Goal: Transaction & Acquisition: Book appointment/travel/reservation

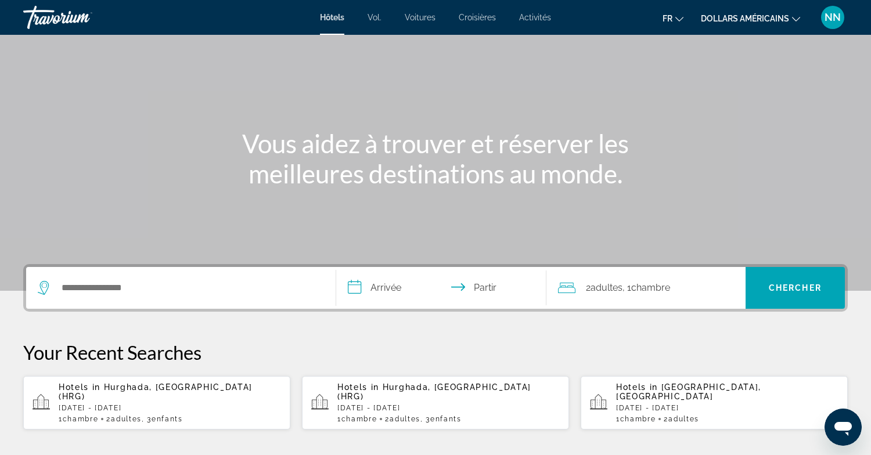
scroll to position [49, 0]
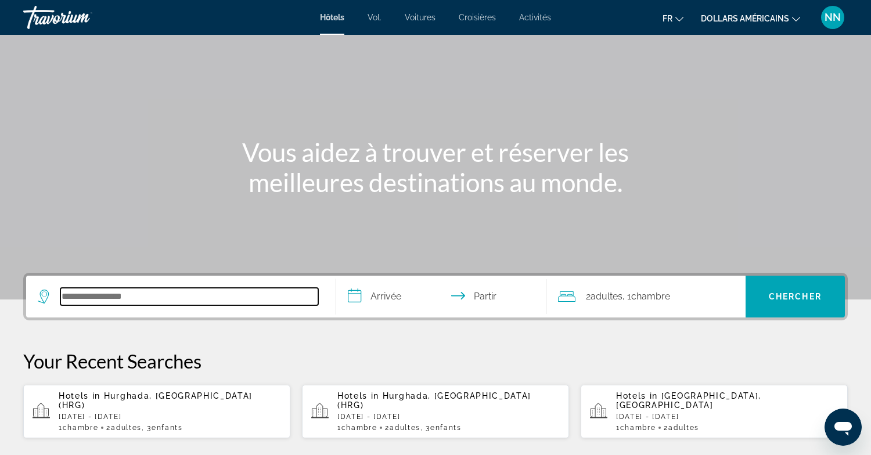
click at [67, 299] on input "Rechercher une destination hôtelière" at bounding box center [189, 296] width 258 height 17
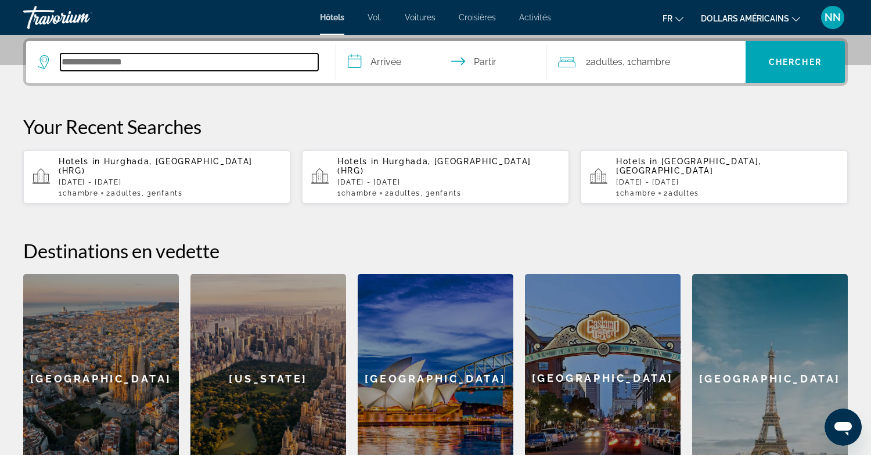
scroll to position [284, 0]
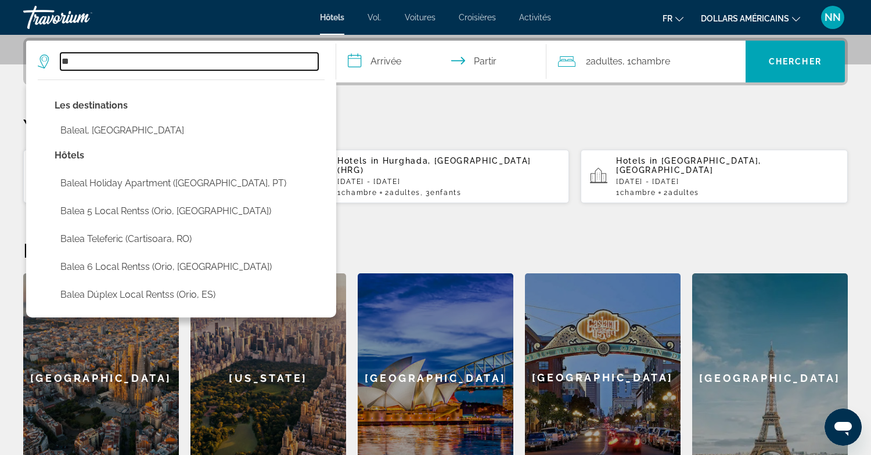
type input "*"
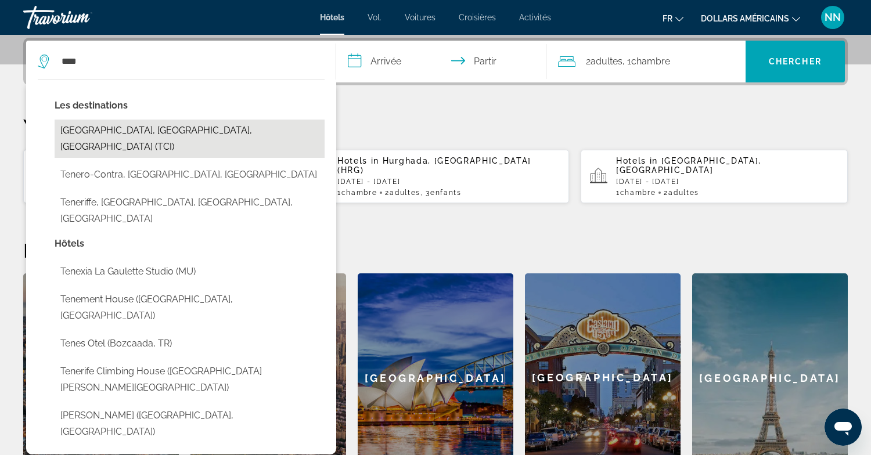
click at [116, 131] on button "Tenerife, Canary Islands, Spain (TCI)" at bounding box center [190, 139] width 270 height 38
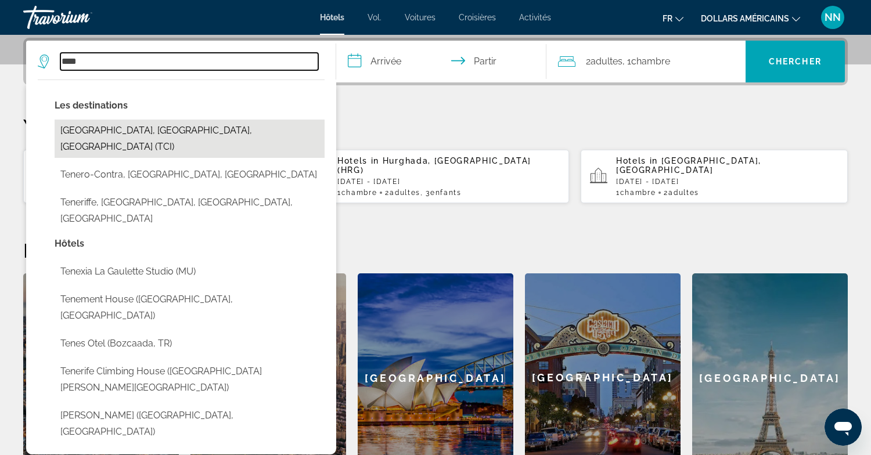
type input "**********"
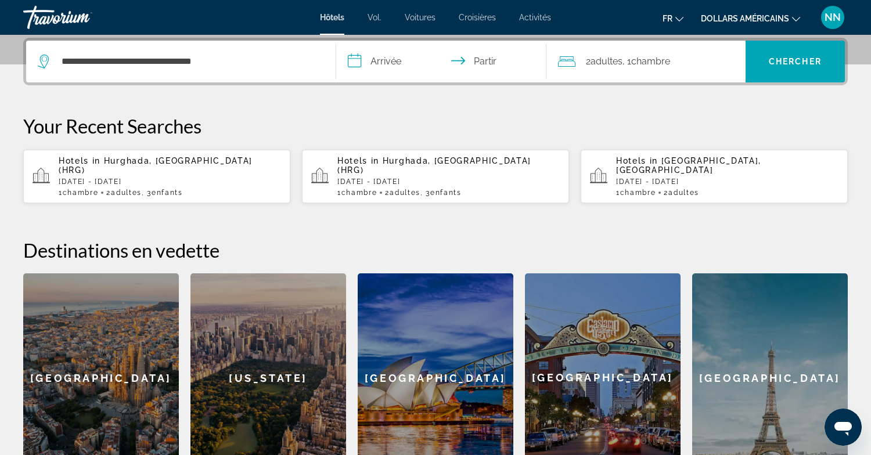
click at [390, 63] on input "**********" at bounding box center [443, 63] width 215 height 45
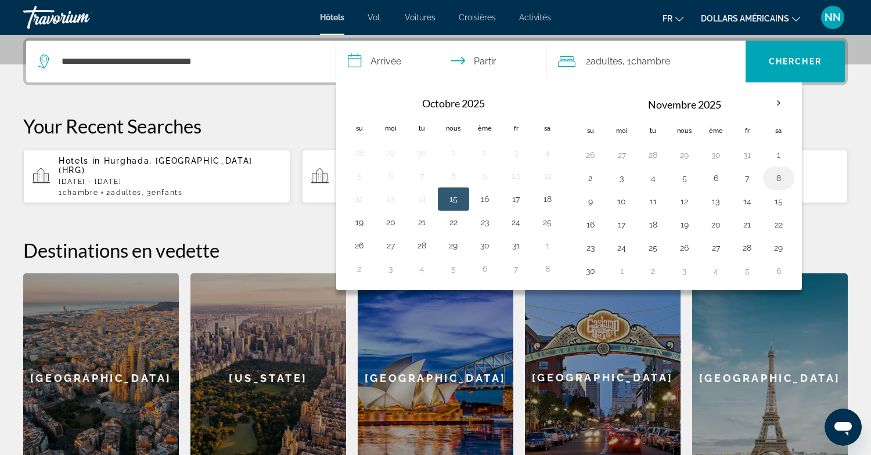
click at [779, 178] on button "8" at bounding box center [779, 178] width 19 height 16
click at [549, 225] on button "25" at bounding box center [547, 222] width 19 height 16
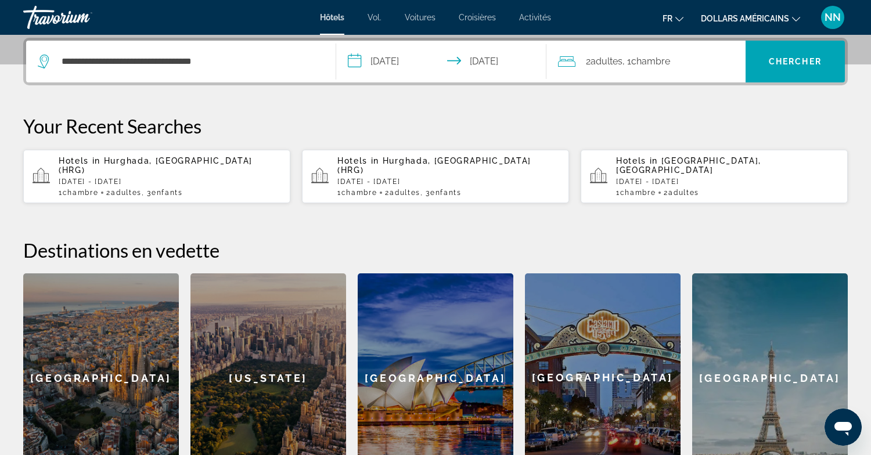
click at [498, 60] on input "**********" at bounding box center [443, 63] width 215 height 45
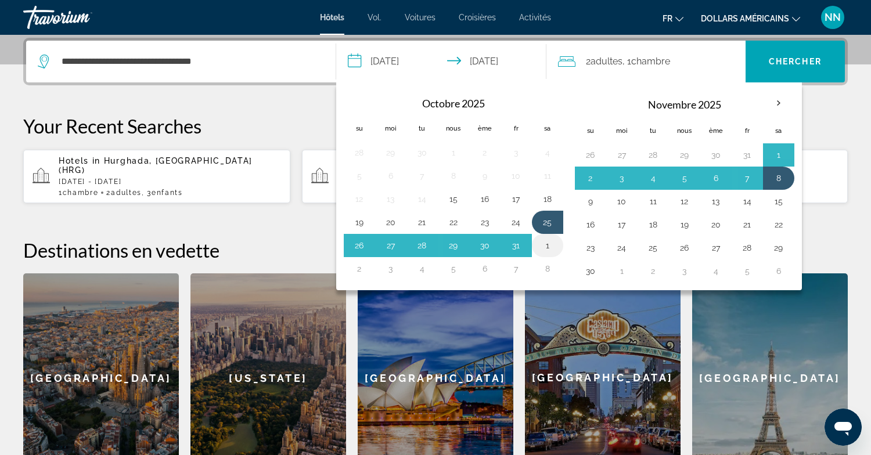
click at [548, 245] on button "1" at bounding box center [547, 246] width 19 height 16
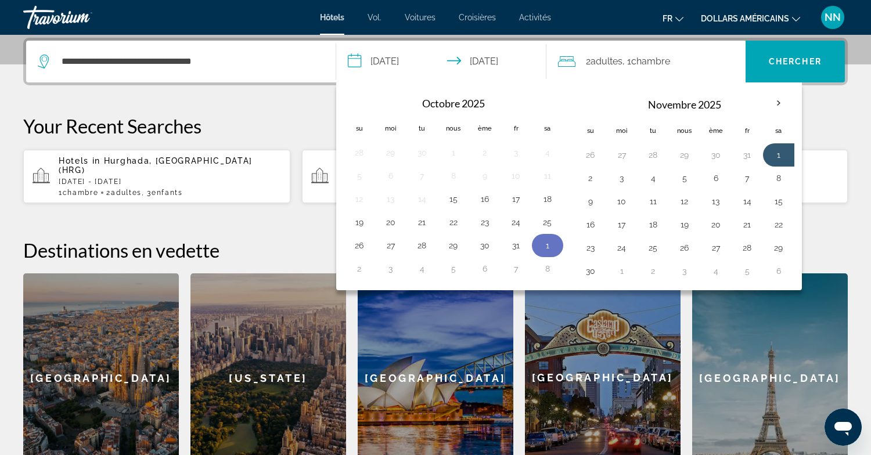
click at [548, 245] on button "1" at bounding box center [547, 246] width 19 height 16
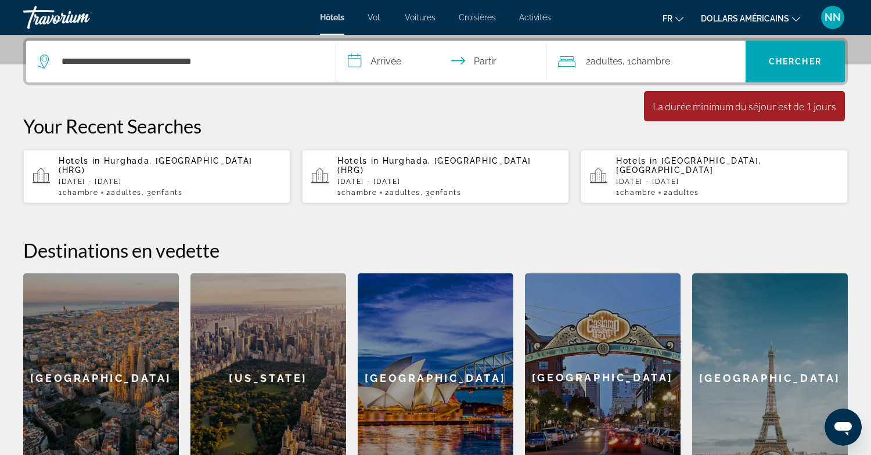
click at [387, 63] on input "**********" at bounding box center [443, 63] width 215 height 45
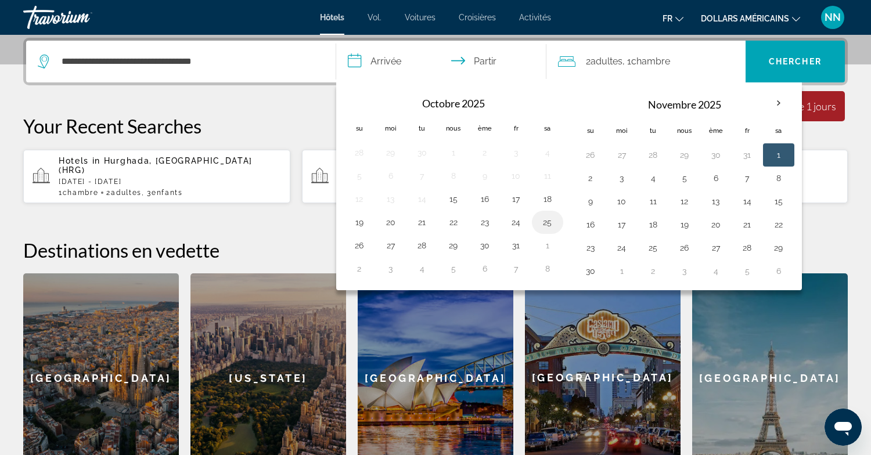
click at [547, 223] on button "25" at bounding box center [547, 222] width 19 height 16
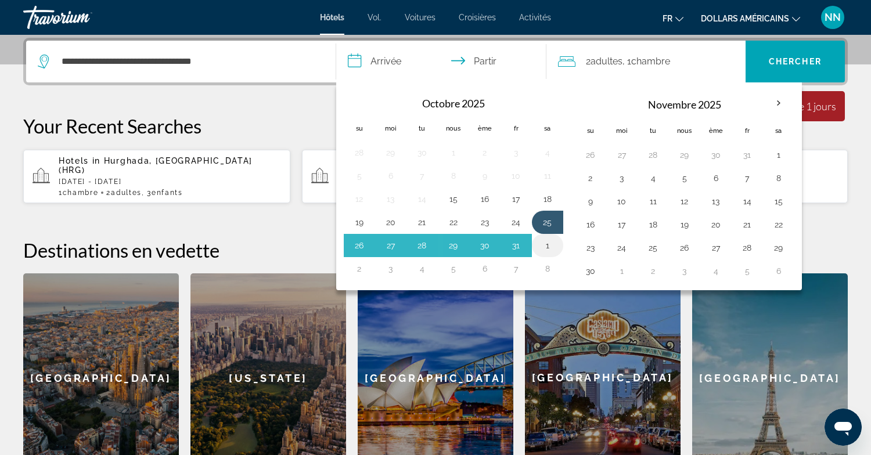
click at [546, 246] on button "1" at bounding box center [547, 246] width 19 height 16
type input "**********"
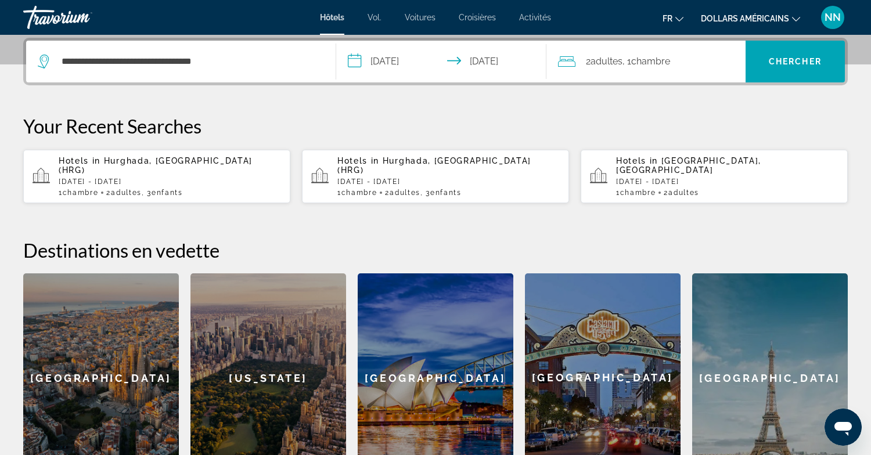
click at [612, 62] on font "adultes" at bounding box center [607, 61] width 32 height 11
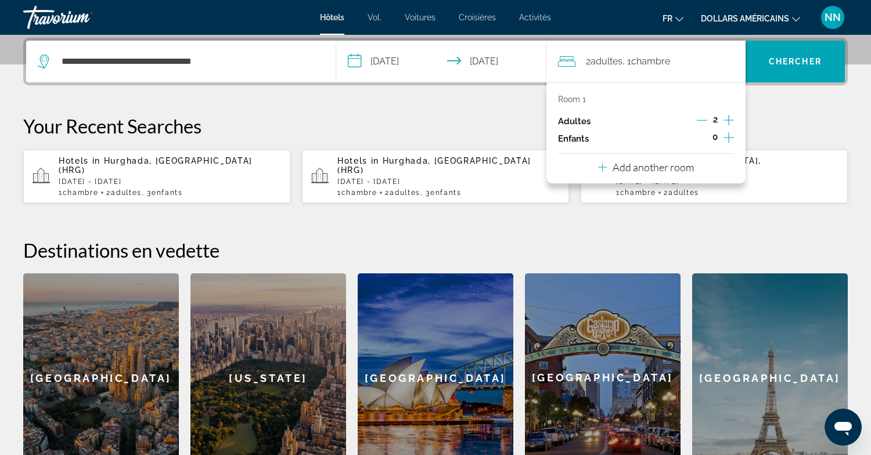
click at [729, 136] on icon "Increment children" at bounding box center [729, 138] width 10 height 14
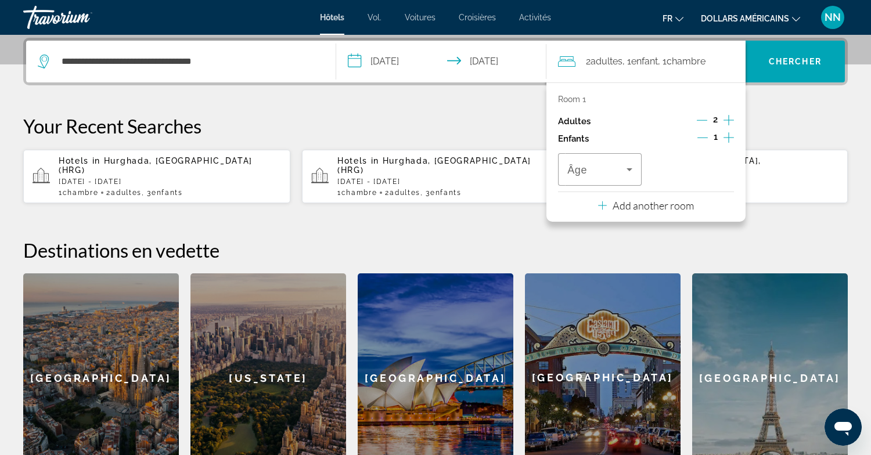
click at [729, 136] on icon "Increment children" at bounding box center [729, 138] width 10 height 14
click at [630, 170] on icon "Travelers: 2 adults, 2 children" at bounding box center [630, 169] width 6 height 3
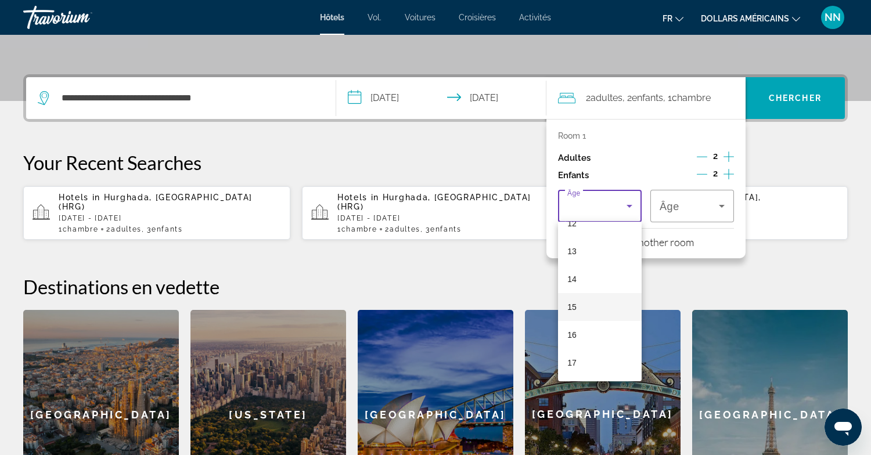
scroll to position [248, 0]
click at [575, 303] on font "15" at bounding box center [571, 307] width 9 height 9
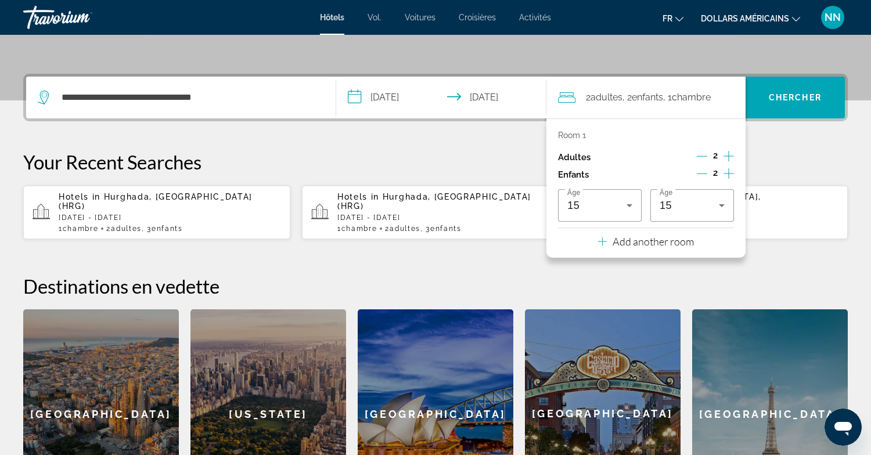
click at [704, 172] on icon "Decrement children" at bounding box center [702, 173] width 10 height 10
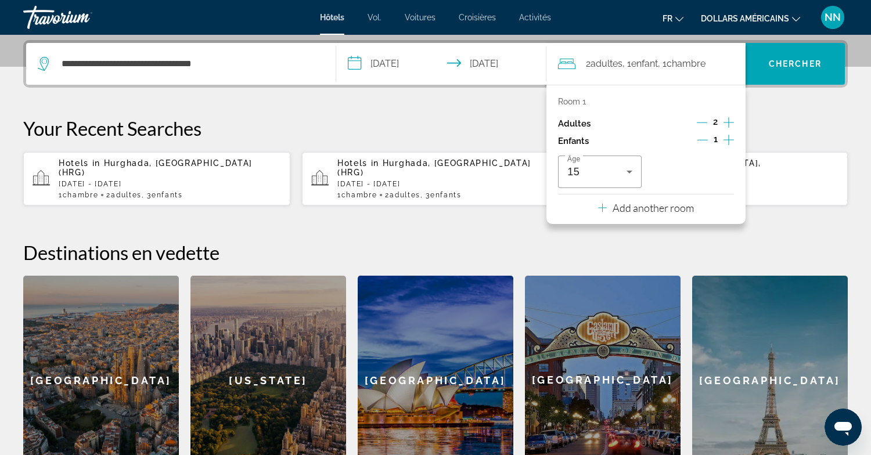
scroll to position [284, 0]
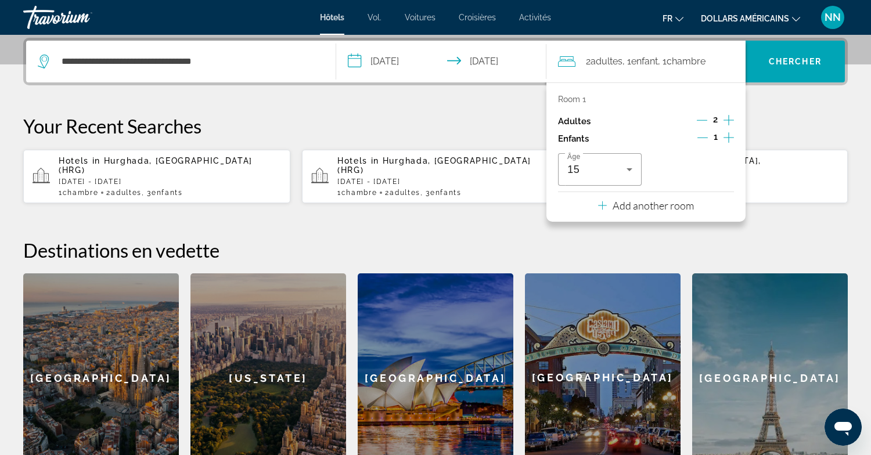
click at [730, 118] on icon "Increment adults" at bounding box center [729, 120] width 10 height 14
click at [797, 52] on span "Recherche" at bounding box center [795, 62] width 99 height 28
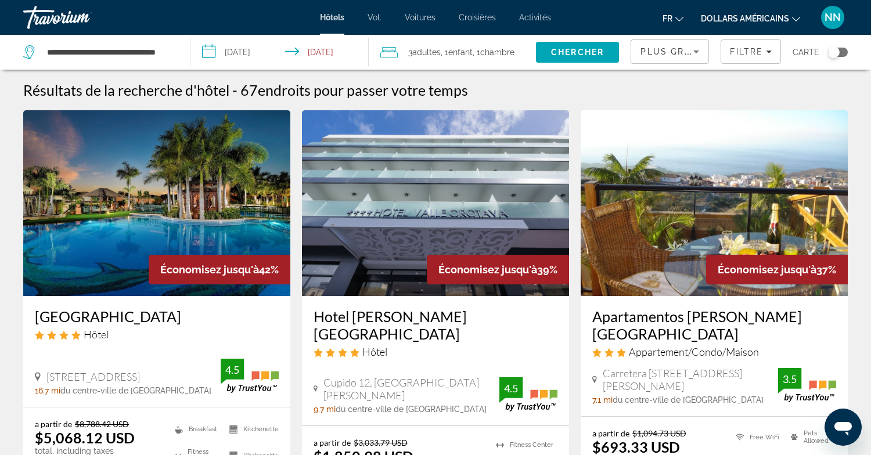
click at [798, 17] on icon "Changer de devise" at bounding box center [796, 19] width 8 height 8
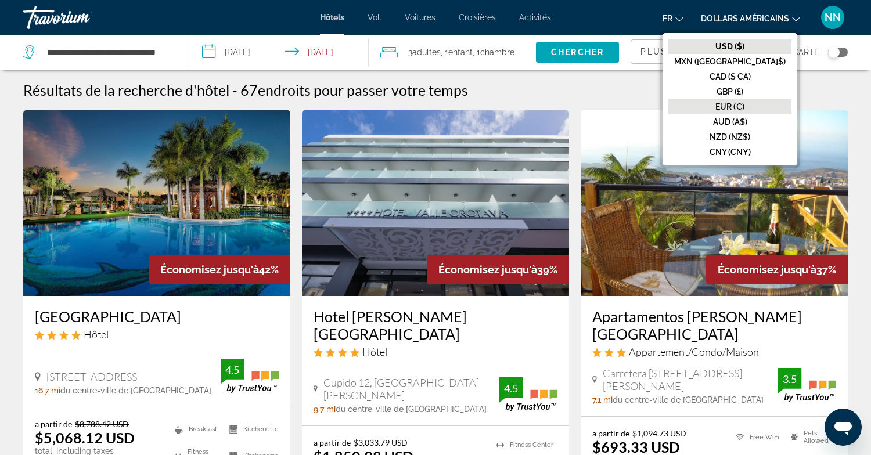
click at [745, 107] on font "EUR (€)" at bounding box center [730, 106] width 29 height 9
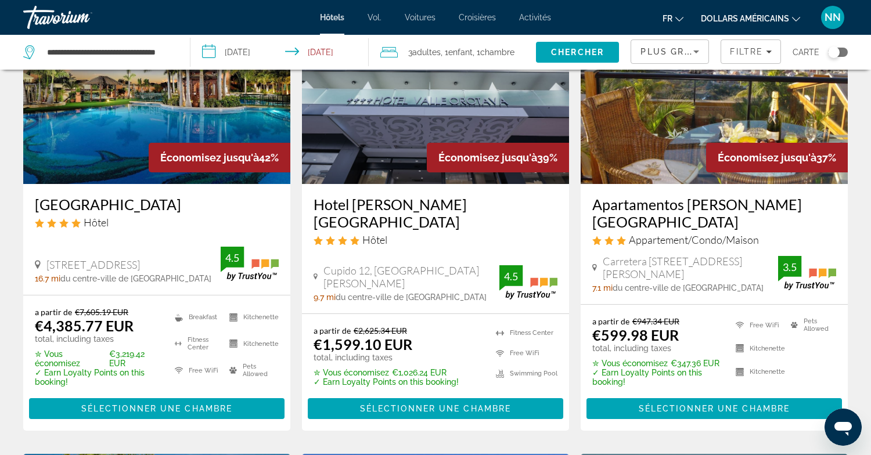
scroll to position [115, 0]
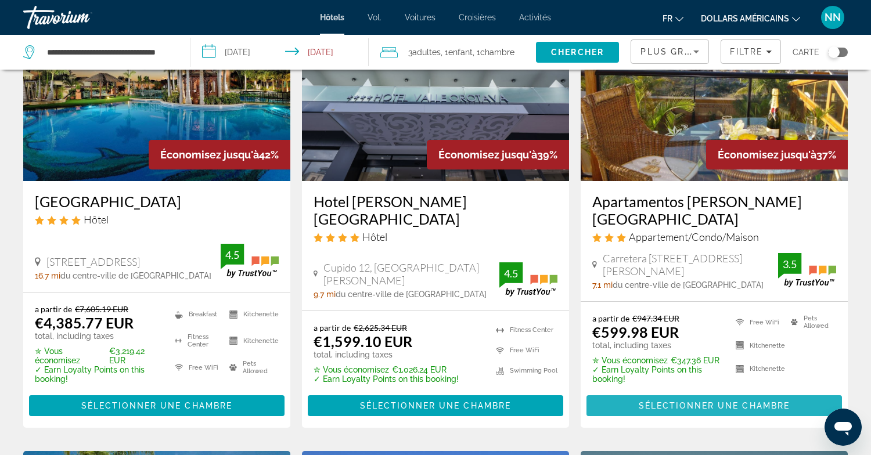
click at [694, 401] on span "Sélectionner une chambre" at bounding box center [714, 405] width 151 height 9
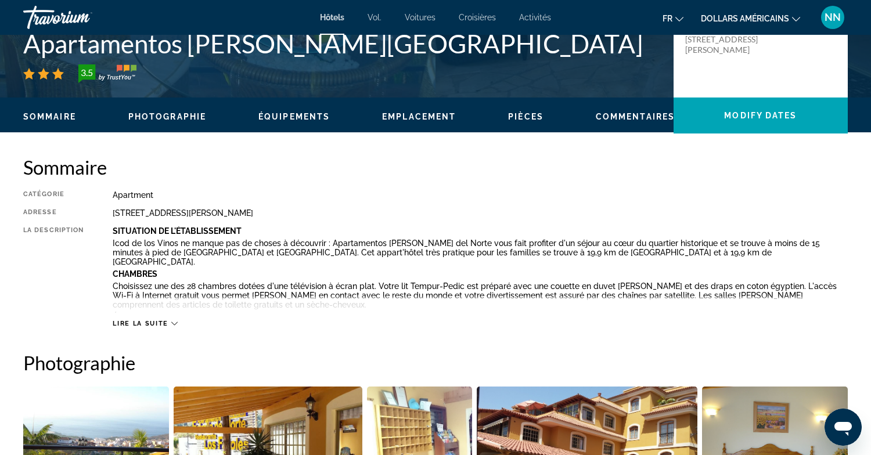
scroll to position [295, 0]
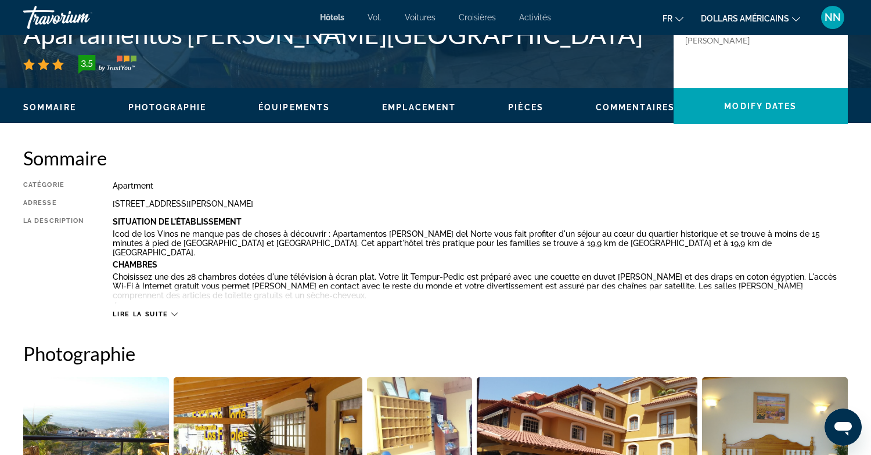
click at [174, 314] on icon "Contenu principal" at bounding box center [174, 314] width 6 height 6
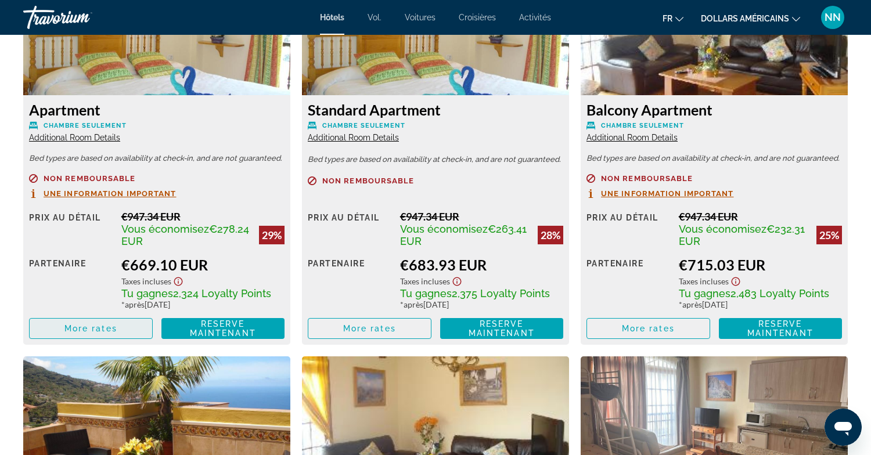
scroll to position [1820, 0]
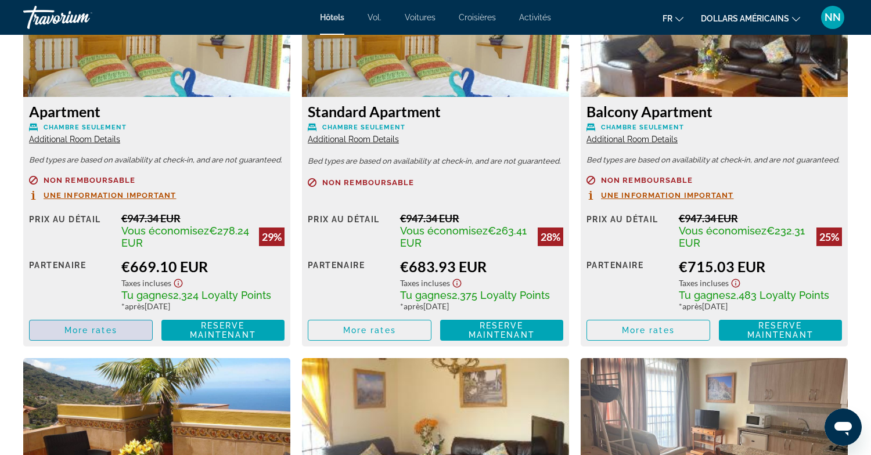
click at [99, 326] on span "More rates" at bounding box center [90, 330] width 53 height 9
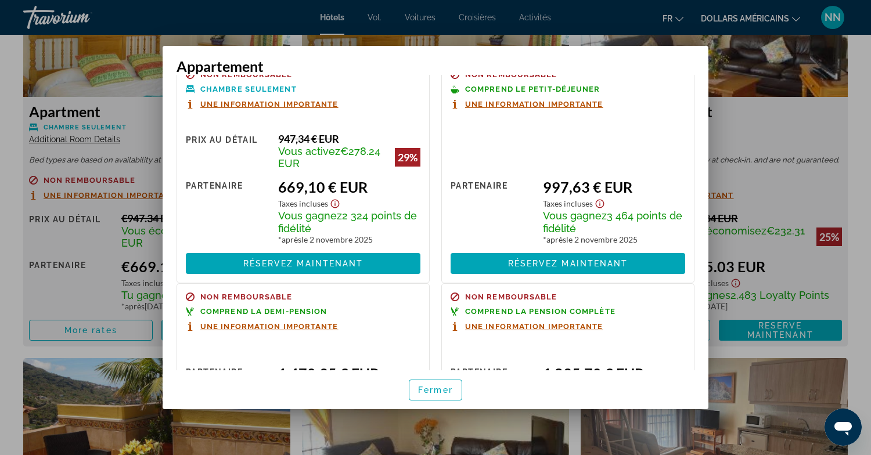
scroll to position [0, 0]
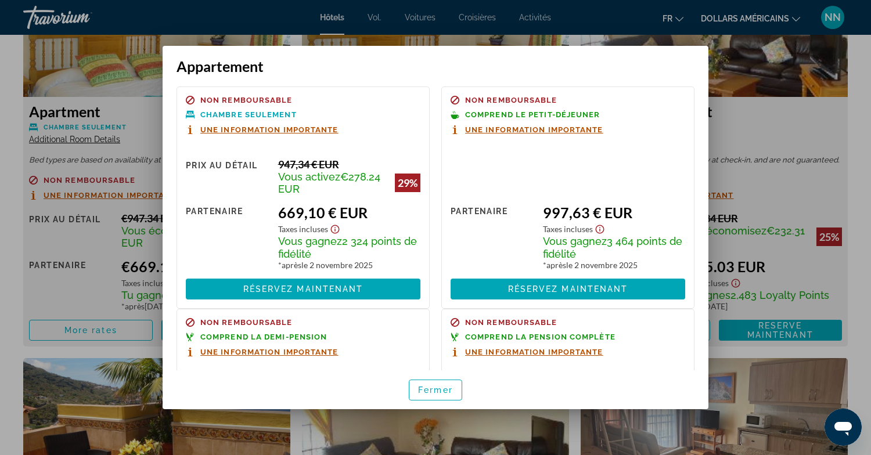
click at [817, 116] on div at bounding box center [435, 227] width 871 height 455
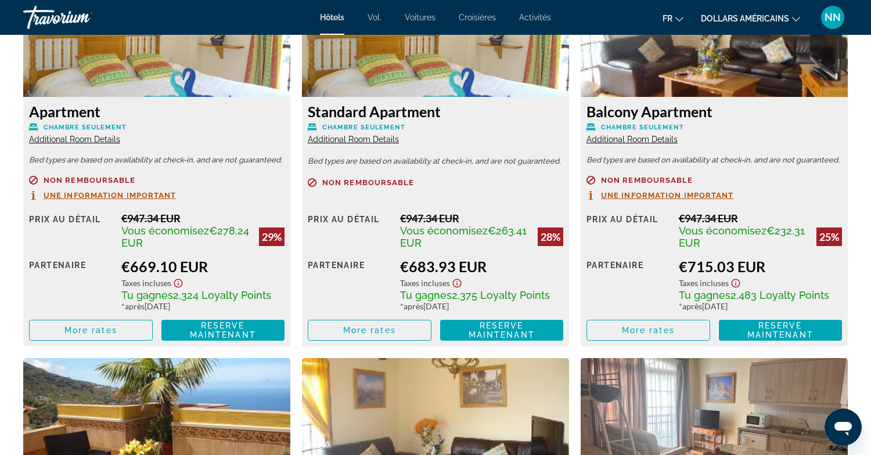
scroll to position [1820, 0]
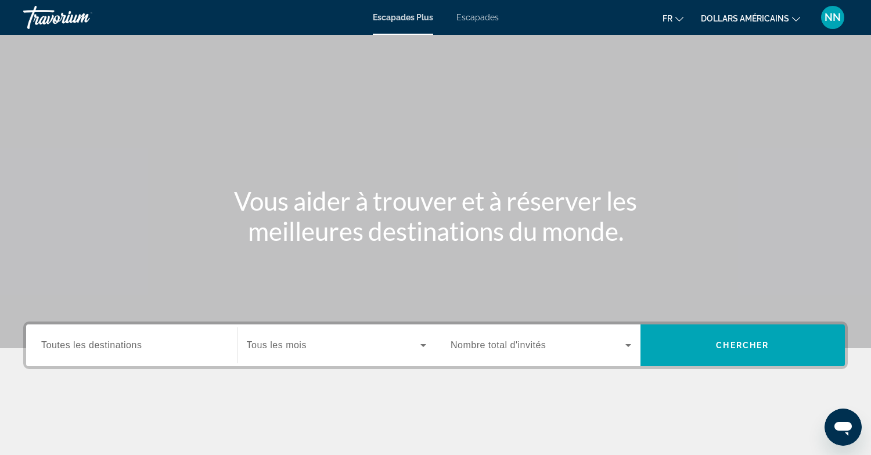
click at [479, 17] on font "Escapades" at bounding box center [478, 17] width 42 height 9
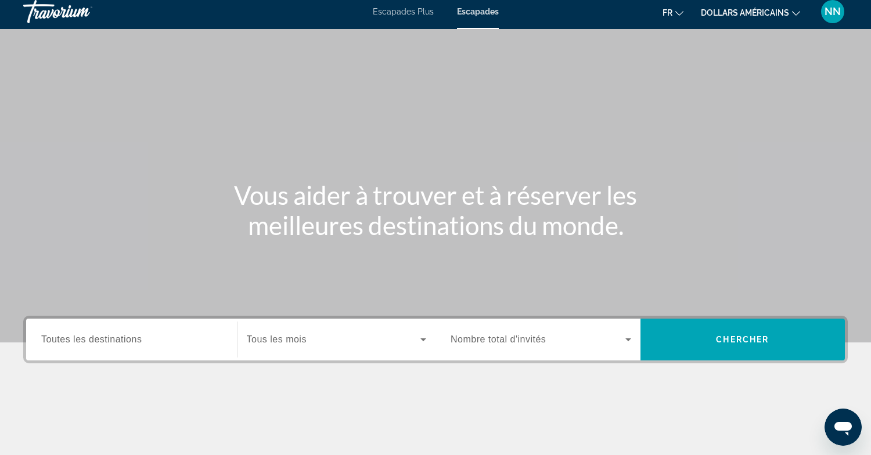
scroll to position [6, 0]
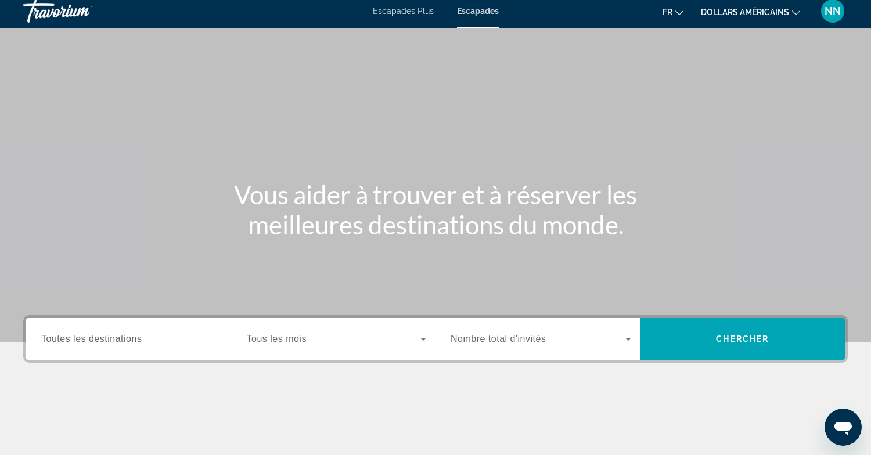
click at [41, 342] on span "Toutes les destinations" at bounding box center [91, 339] width 100 height 10
click at [41, 342] on input "Destination Toutes les destinations" at bounding box center [131, 340] width 181 height 14
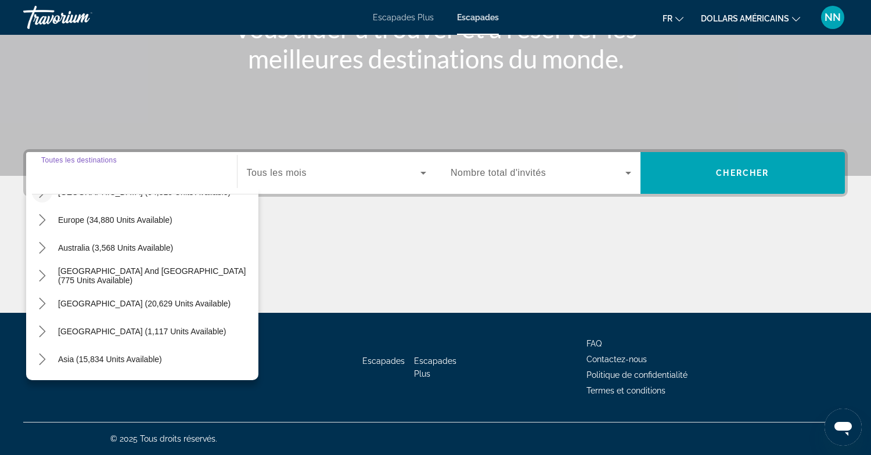
scroll to position [188, 0]
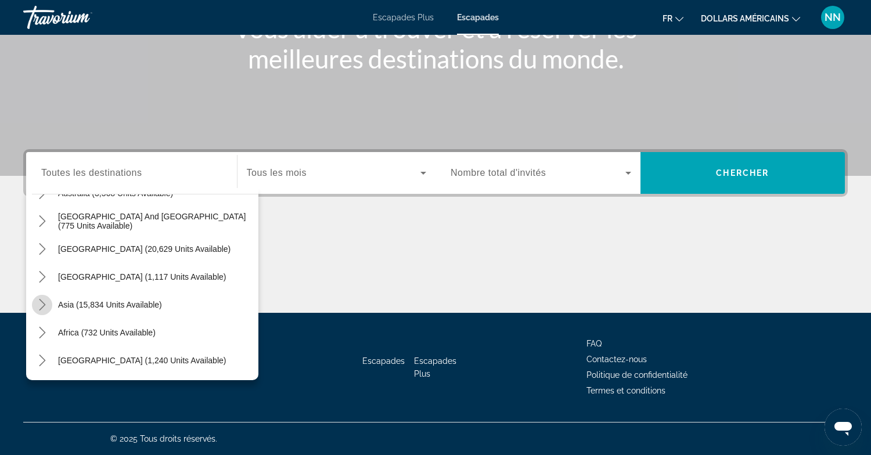
click at [44, 303] on icon "Toggle Asia (15,834 units available) submenu" at bounding box center [42, 305] width 6 height 12
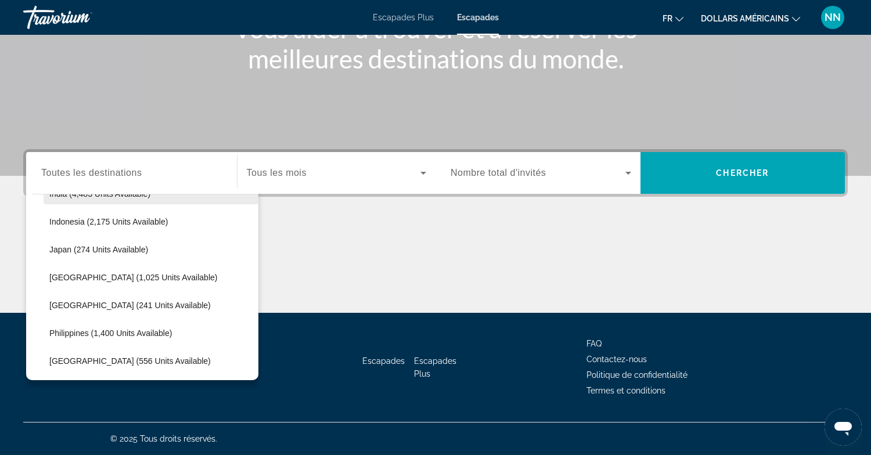
scroll to position [415, 0]
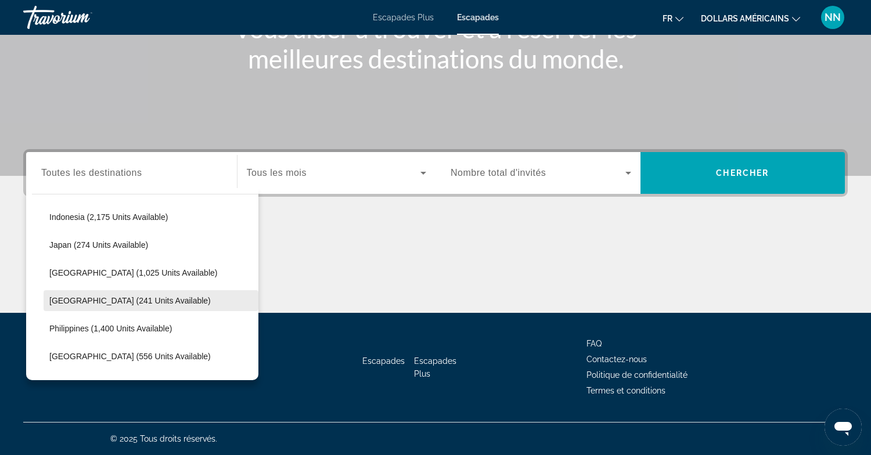
click at [98, 304] on span "[GEOGRAPHIC_DATA] (241 units available)" at bounding box center [129, 300] width 161 height 9
type input "**********"
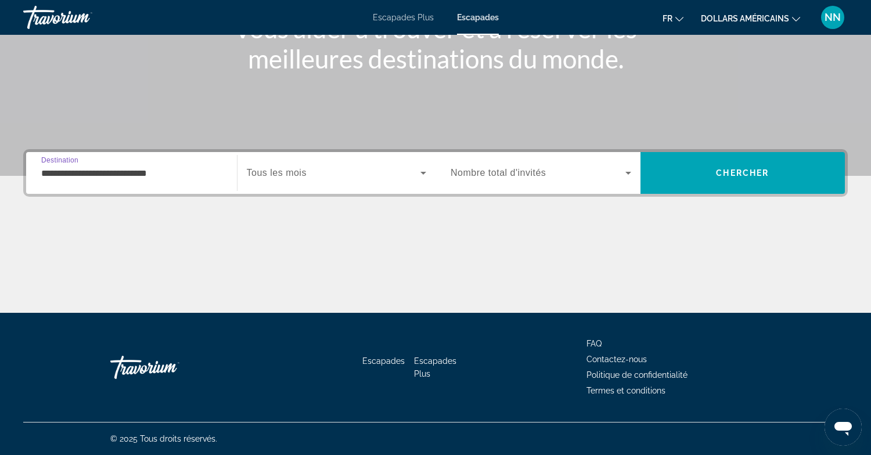
click at [422, 174] on icon "Search widget" at bounding box center [423, 173] width 14 height 14
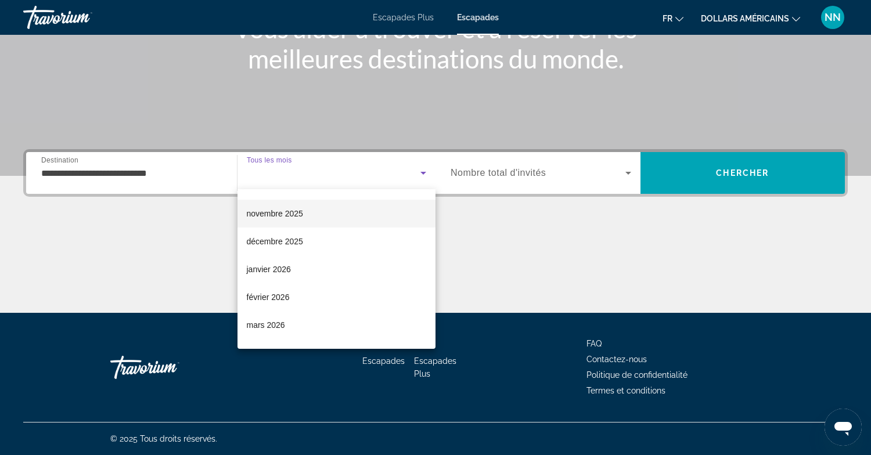
scroll to position [53, 0]
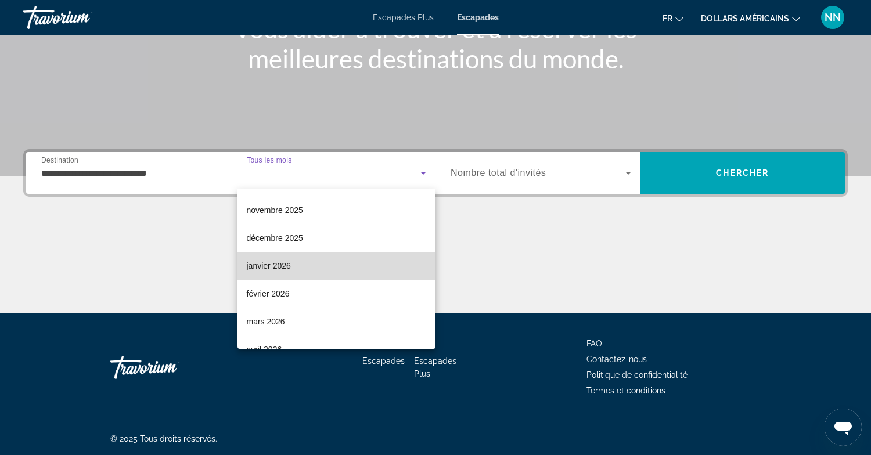
click at [275, 264] on font "janvier 2026" at bounding box center [269, 265] width 44 height 9
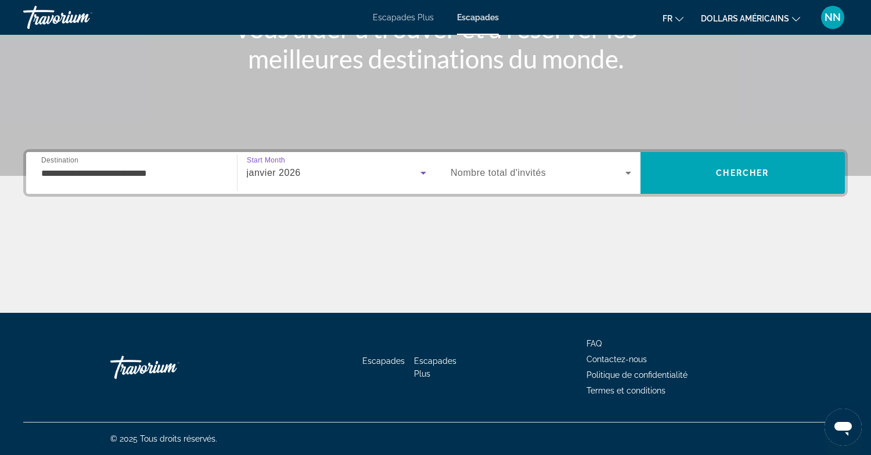
click at [485, 172] on span "Nombre total d'invités" at bounding box center [498, 173] width 95 height 10
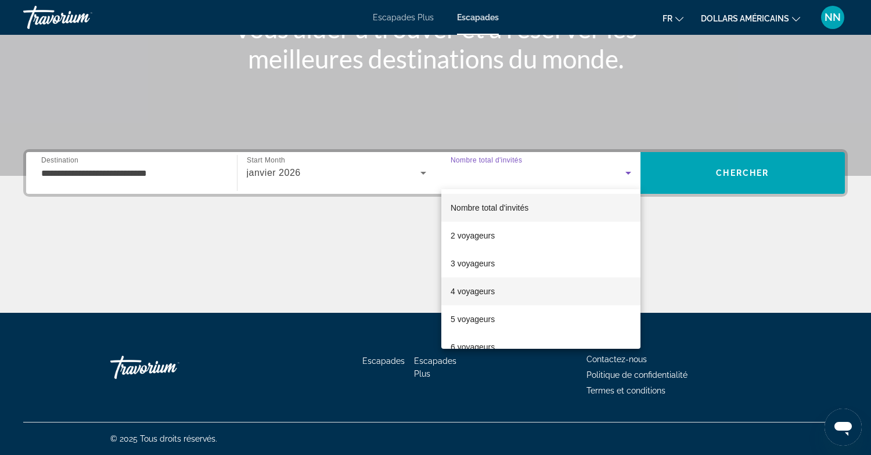
click at [473, 293] on font "4 voyageurs" at bounding box center [473, 291] width 44 height 9
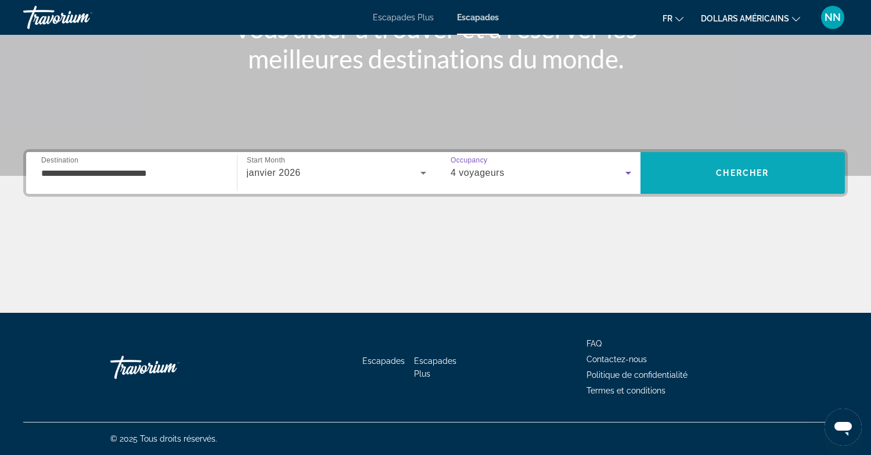
click at [746, 170] on span "Chercher" at bounding box center [742, 172] width 53 height 9
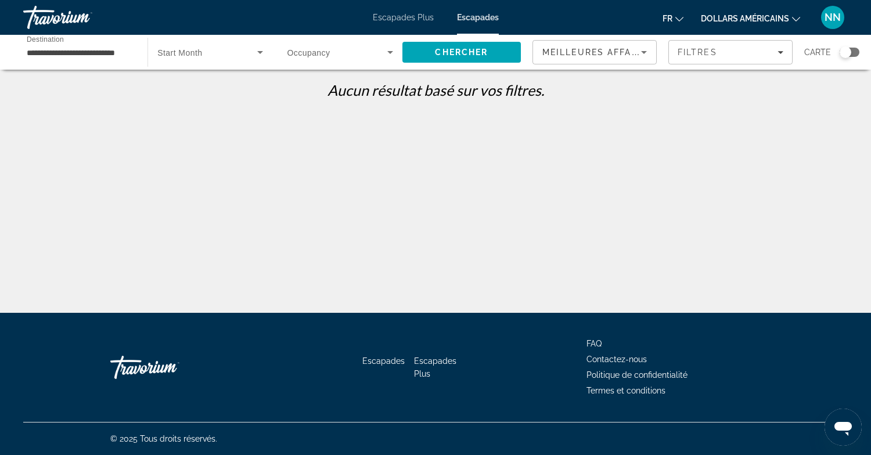
click at [391, 52] on icon "Search widget" at bounding box center [390, 52] width 6 height 3
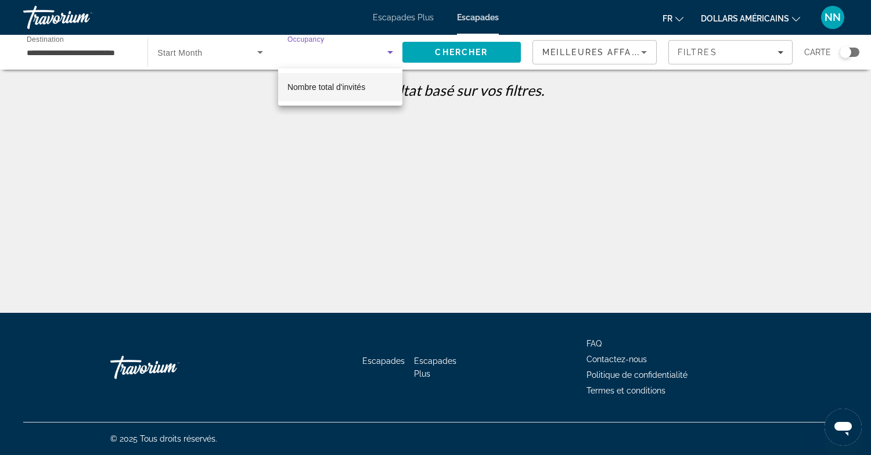
click at [312, 91] on font "Nombre total d'invités" at bounding box center [326, 86] width 78 height 9
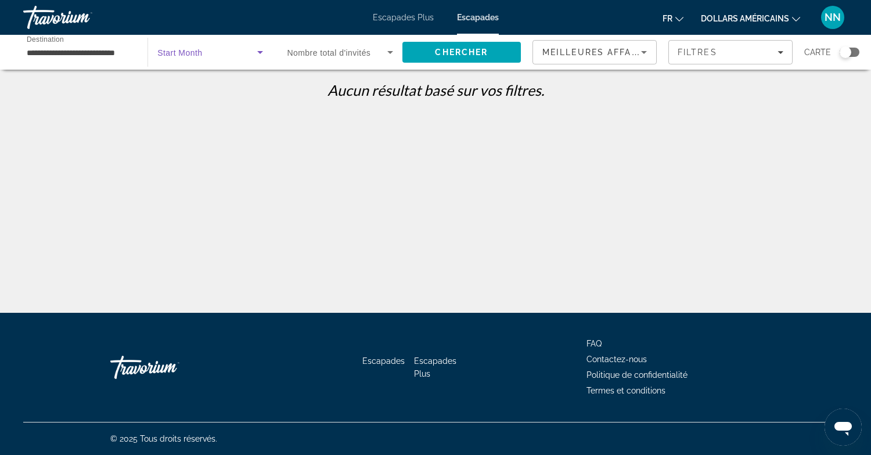
click at [261, 52] on icon "Search widget" at bounding box center [260, 52] width 6 height 3
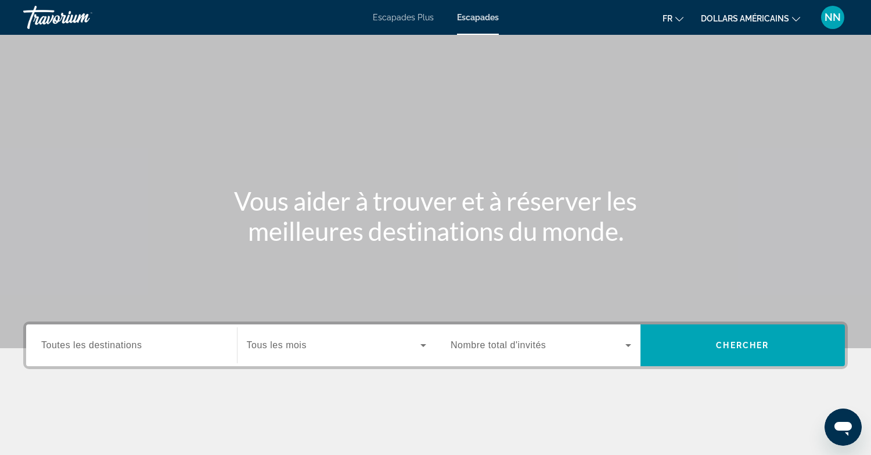
click at [78, 347] on span "Toutes les destinations" at bounding box center [91, 345] width 100 height 10
click at [78, 347] on input "Destination Toutes les destinations" at bounding box center [131, 346] width 181 height 14
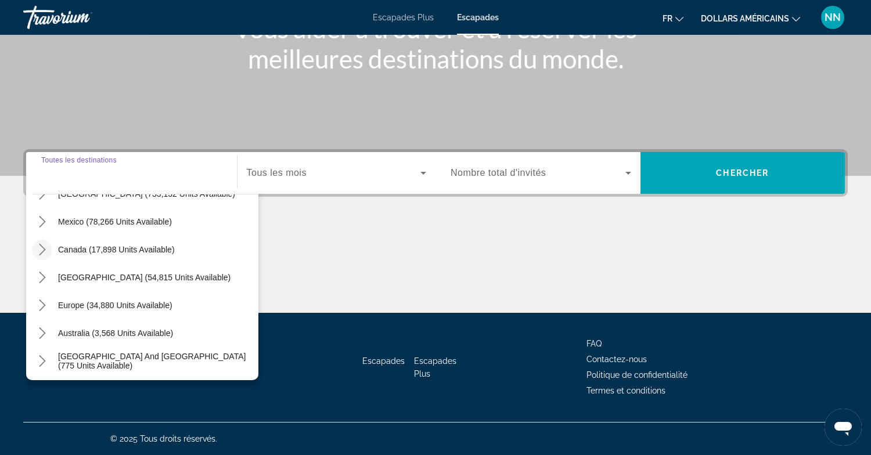
scroll to position [49, 0]
click at [42, 303] on icon "Toggle Europe (34,880 units available) submenu" at bounding box center [42, 305] width 6 height 12
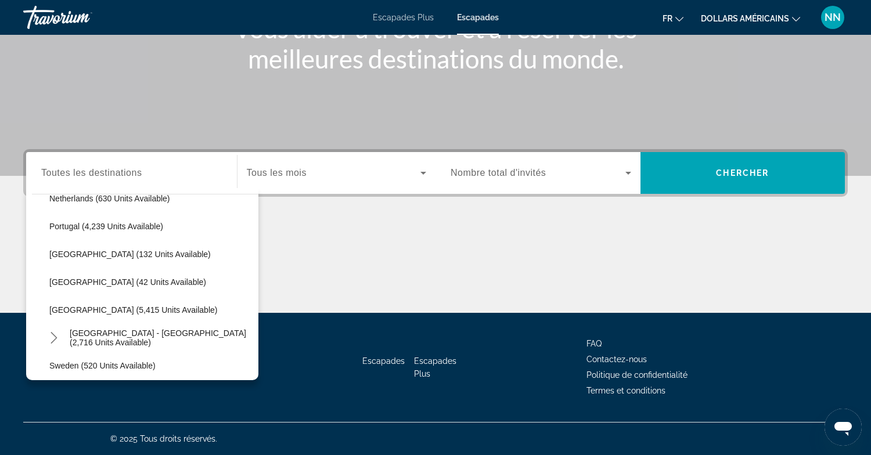
scroll to position [532, 0]
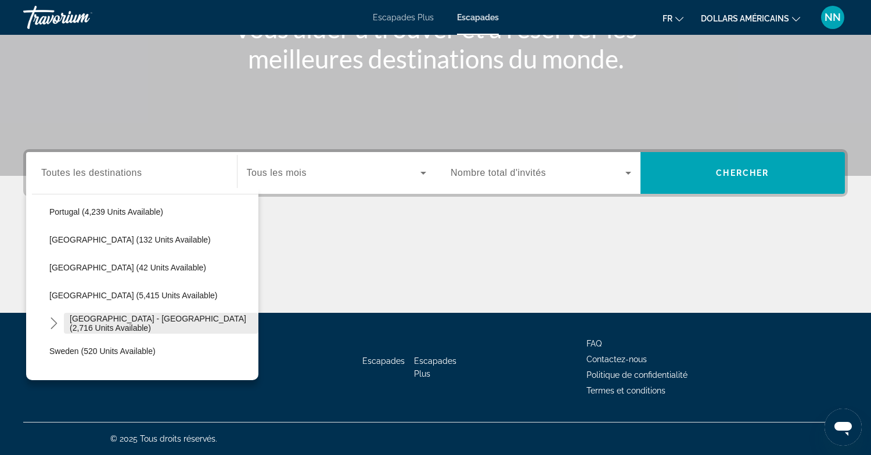
click at [112, 323] on span "[GEOGRAPHIC_DATA] - [GEOGRAPHIC_DATA] (2,716 units available)" at bounding box center [161, 323] width 183 height 19
type input "**********"
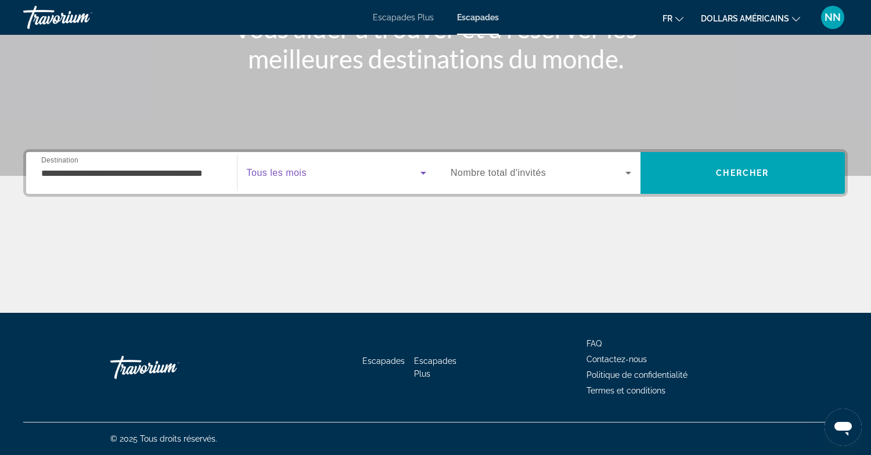
click at [425, 172] on icon "Search widget" at bounding box center [423, 173] width 6 height 3
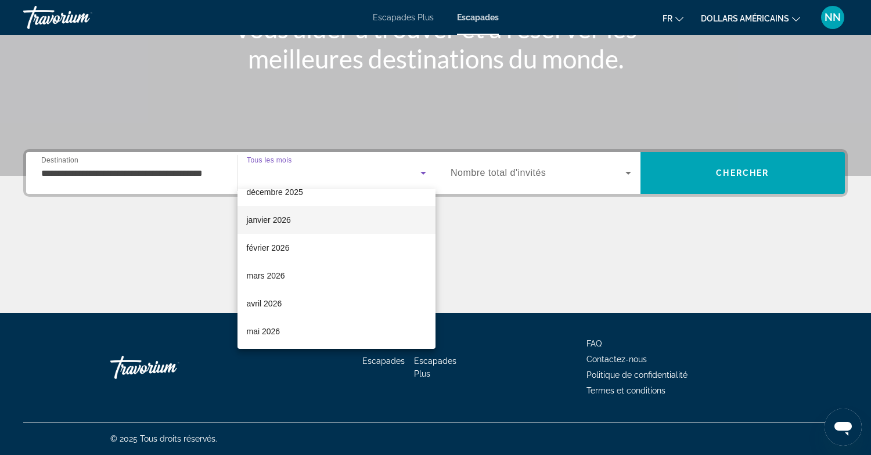
scroll to position [100, 0]
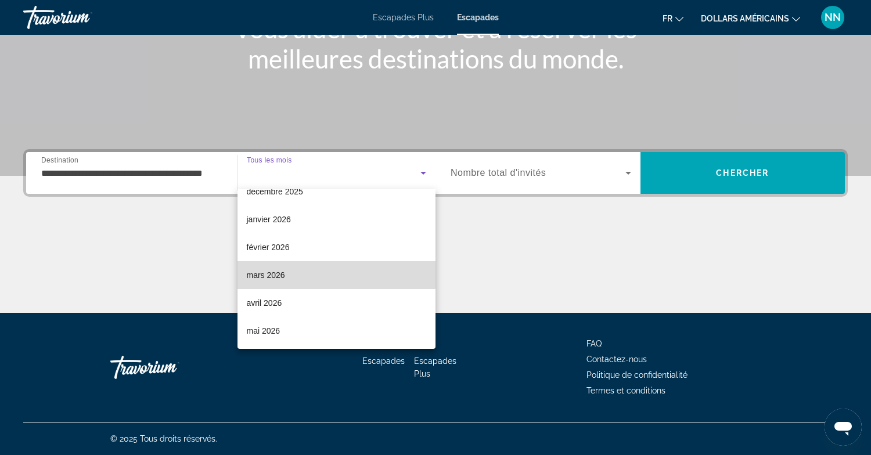
click at [266, 274] on font "mars 2026" at bounding box center [266, 275] width 38 height 9
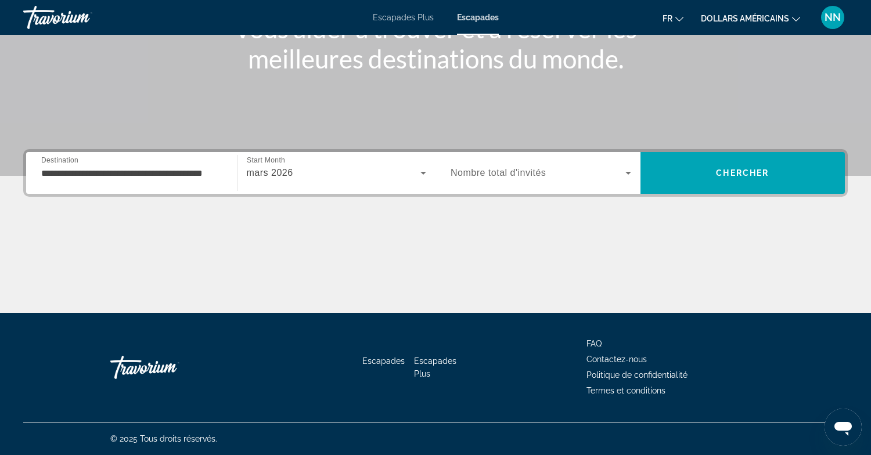
click at [516, 172] on span "Nombre total d'invités" at bounding box center [498, 173] width 95 height 10
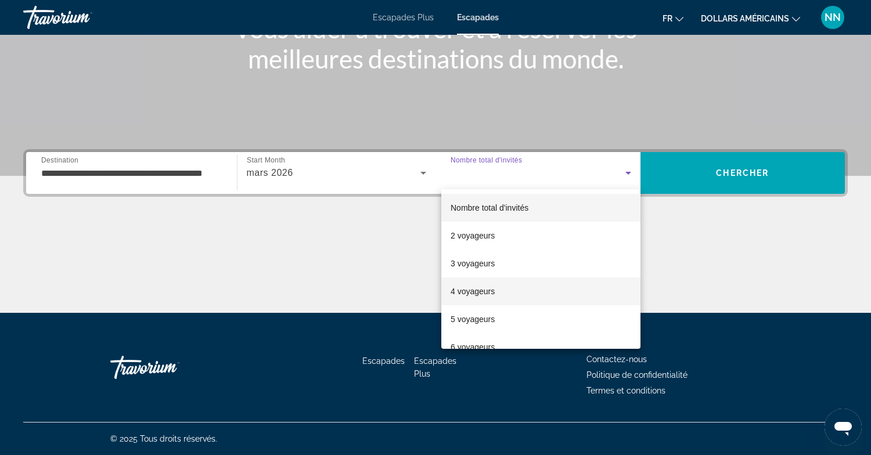
click at [478, 289] on font "4 voyageurs" at bounding box center [473, 291] width 44 height 9
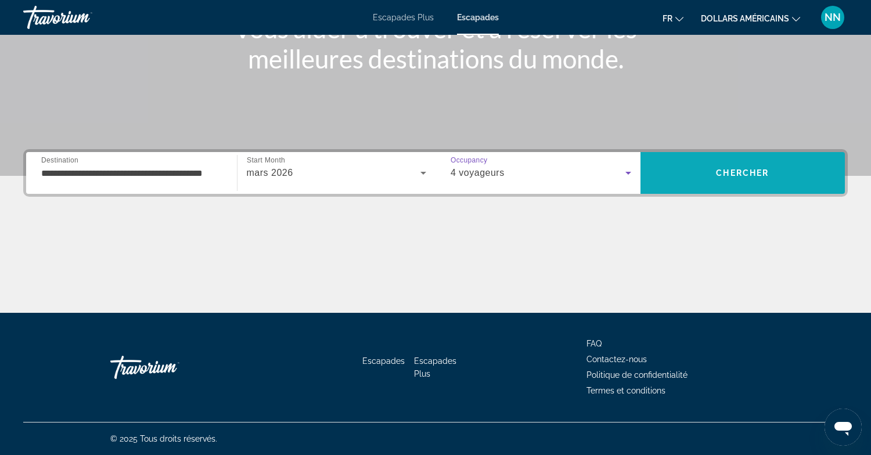
click at [743, 175] on span "Chercher" at bounding box center [742, 172] width 53 height 9
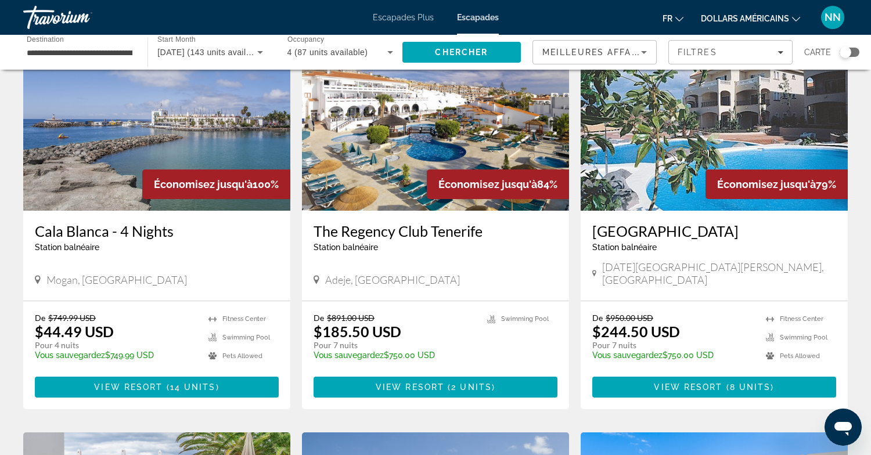
scroll to position [86, 0]
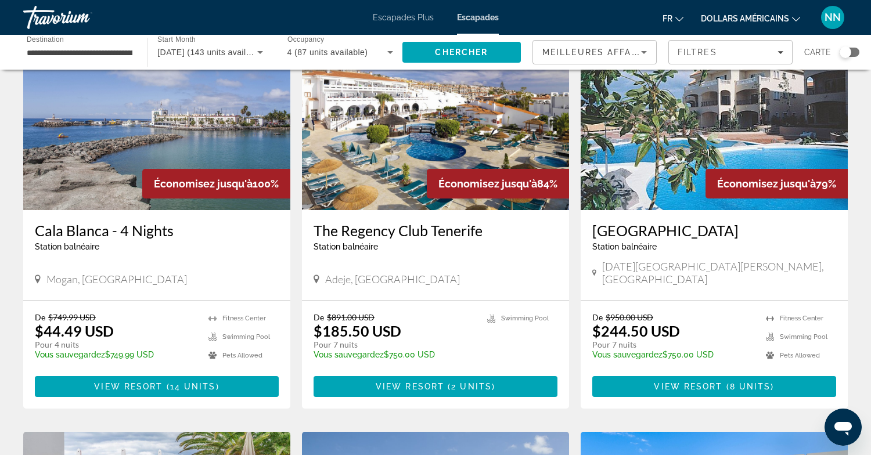
click at [795, 19] on icon "Changer de devise" at bounding box center [796, 19] width 8 height 8
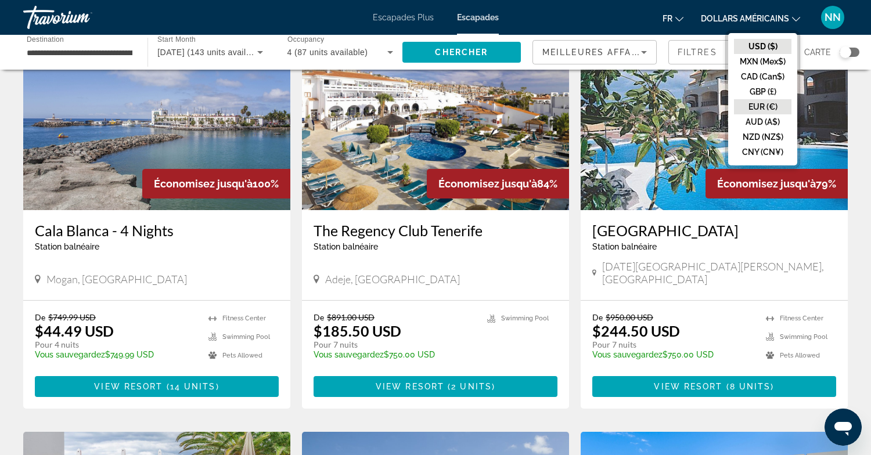
click at [747, 103] on button "EUR (€)" at bounding box center [762, 106] width 57 height 15
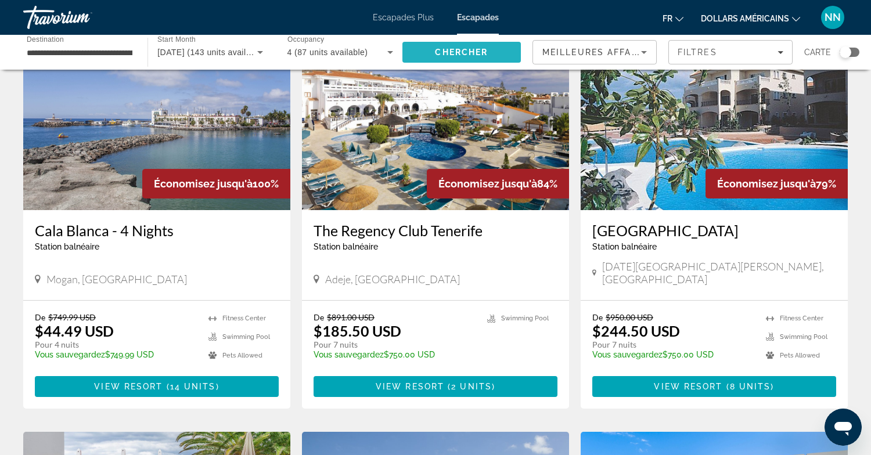
click at [468, 50] on span "Chercher" at bounding box center [461, 52] width 53 height 9
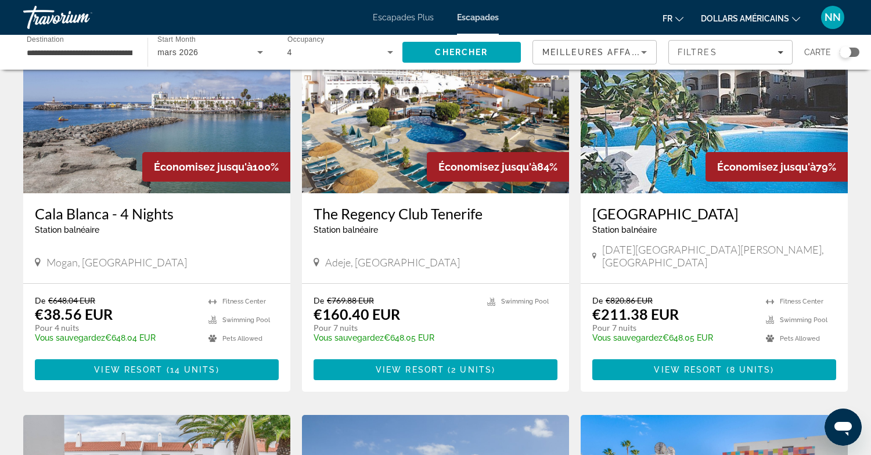
scroll to position [110, 0]
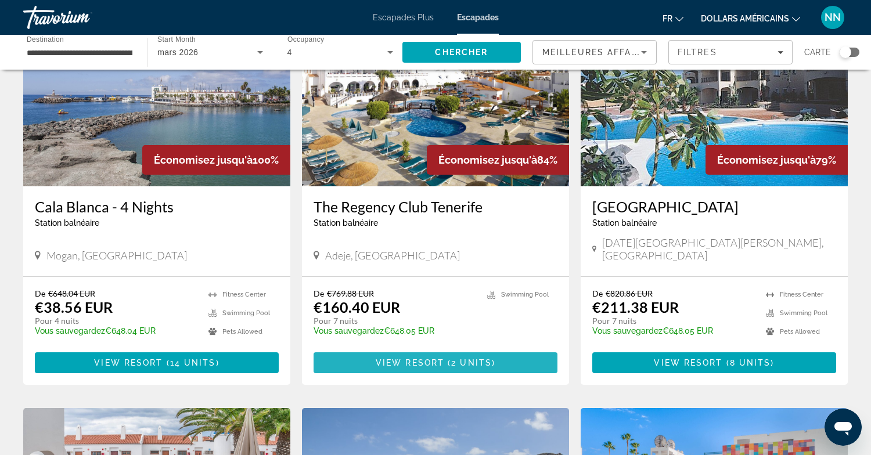
click at [440, 358] on span "View Resort" at bounding box center [410, 362] width 69 height 9
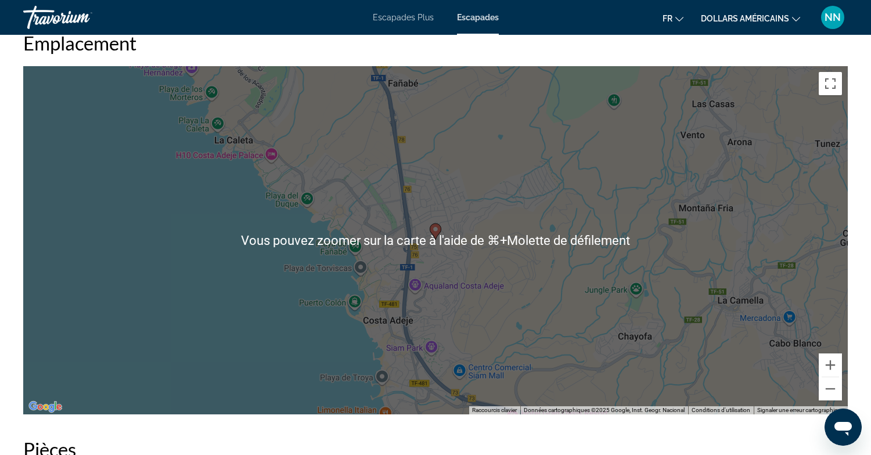
scroll to position [1485, 0]
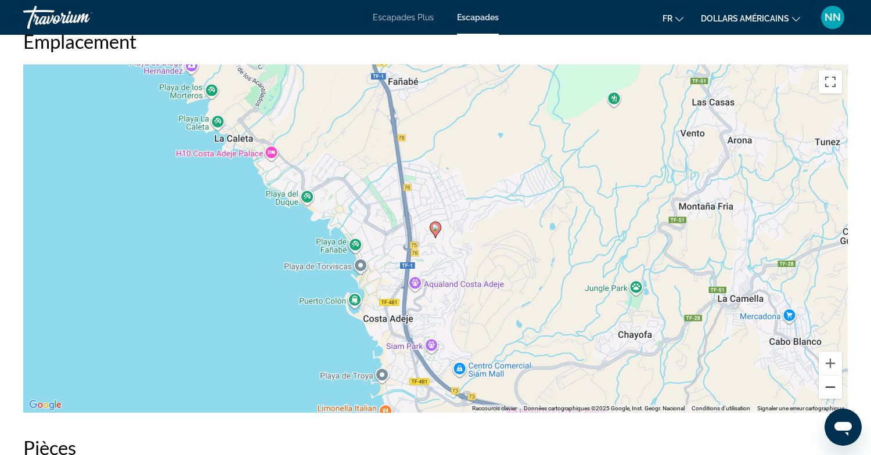
click at [826, 387] on button "Zoom arrière" at bounding box center [830, 387] width 23 height 23
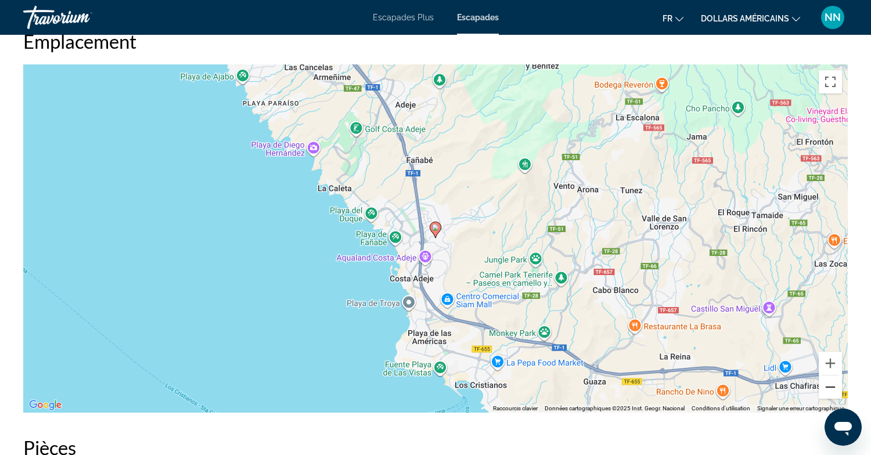
click at [832, 390] on button "Zoom arrière" at bounding box center [830, 387] width 23 height 23
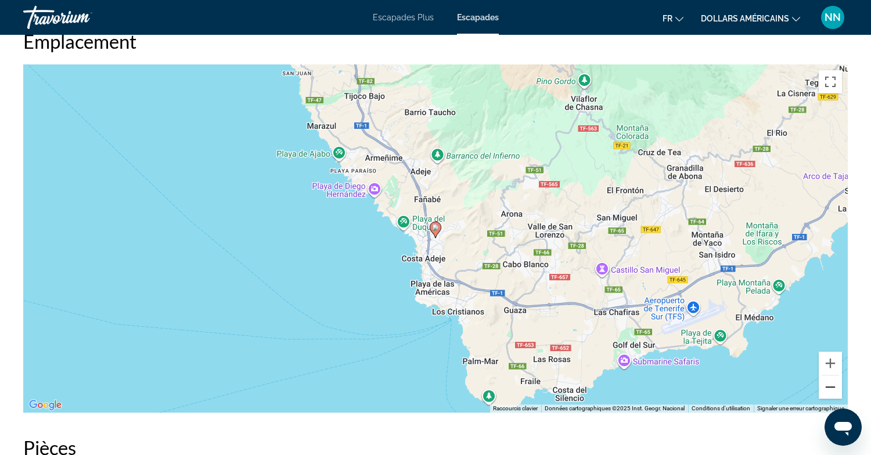
click at [832, 390] on button "Zoom arrière" at bounding box center [830, 387] width 23 height 23
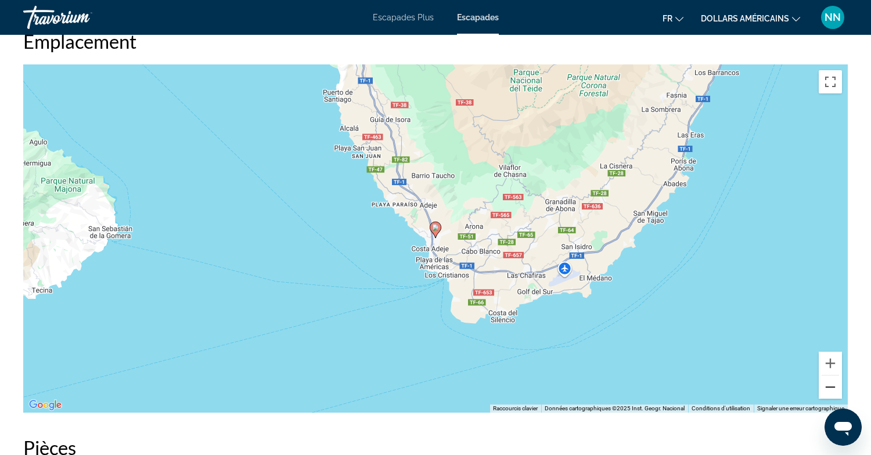
click at [832, 390] on button "Zoom arrière" at bounding box center [830, 387] width 23 height 23
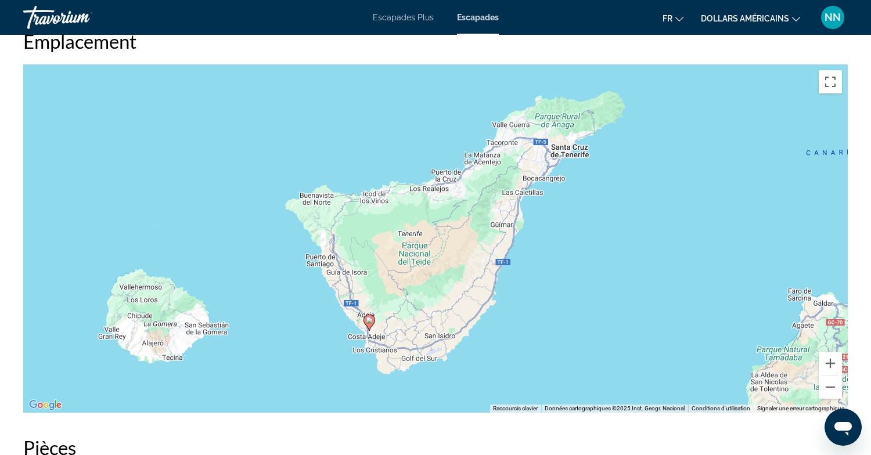
drag, startPoint x: 541, startPoint y: 165, endPoint x: 475, endPoint y: 257, distance: 114.0
click at [475, 257] on div "Pour activer le glissement avec le clavier, appuyez sur Alt+Entrée. Une fois ce…" at bounding box center [435, 238] width 825 height 348
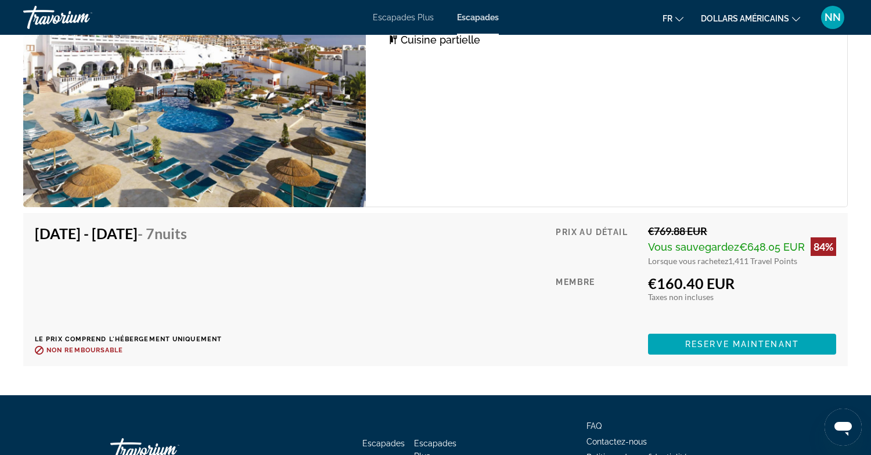
scroll to position [2010, 0]
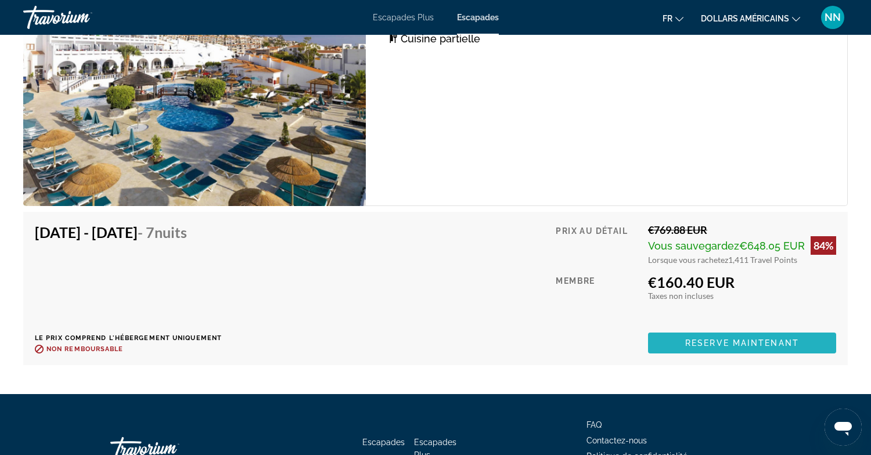
click at [735, 340] on span "Reserve maintenant" at bounding box center [742, 343] width 114 height 9
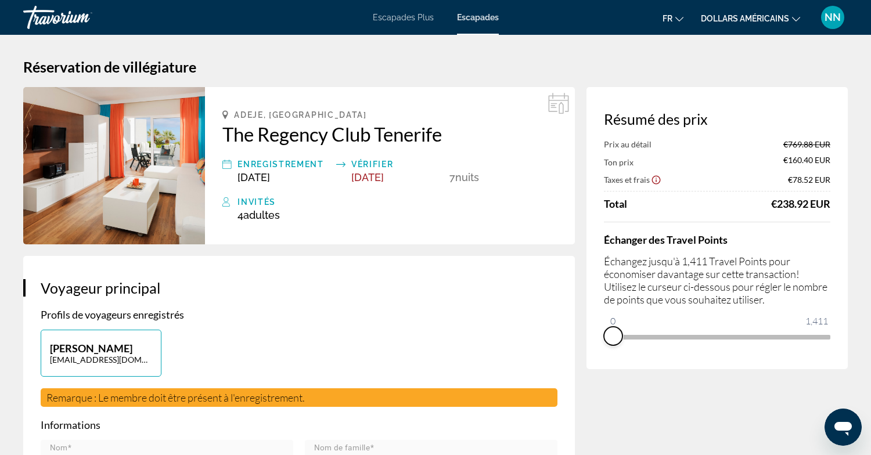
drag, startPoint x: 822, startPoint y: 355, endPoint x: 576, endPoint y: 347, distance: 246.4
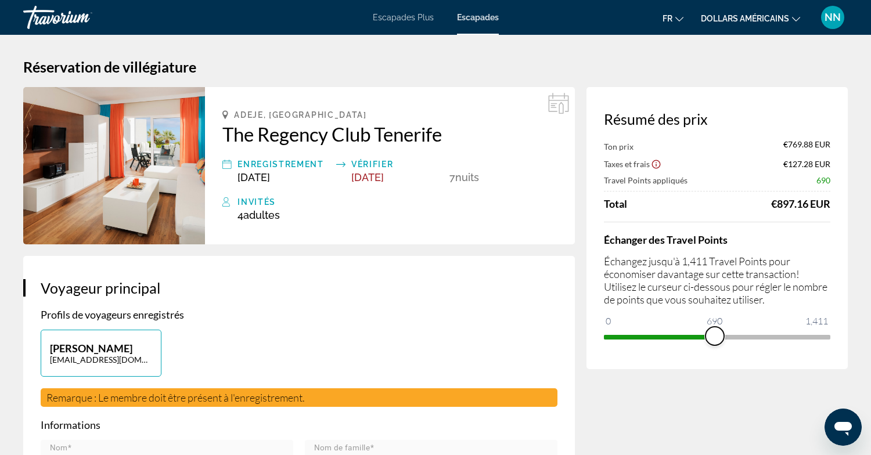
drag, startPoint x: 610, startPoint y: 315, endPoint x: 716, endPoint y: 326, distance: 106.3
click at [716, 335] on ngx-slider "0 1,411 690" at bounding box center [717, 336] width 227 height 2
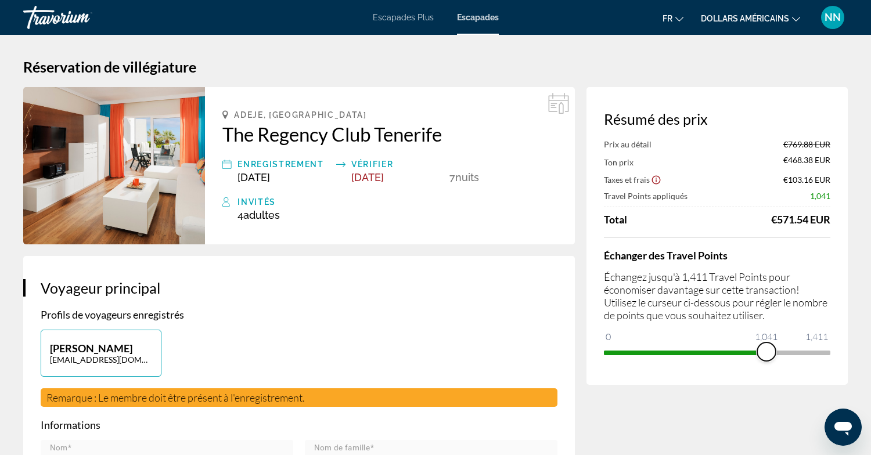
drag, startPoint x: 710, startPoint y: 352, endPoint x: 767, endPoint y: 355, distance: 56.4
click at [767, 354] on span "ngx-slider" at bounding box center [766, 352] width 19 height 19
drag, startPoint x: 764, startPoint y: 346, endPoint x: 842, endPoint y: 357, distance: 78.5
click at [843, 357] on div "Résumé des prix Prix au détail €769.88 EUR Ton prix €320.22 EUR Taxes et frais …" at bounding box center [717, 236] width 261 height 298
